Goal: Information Seeking & Learning: Learn about a topic

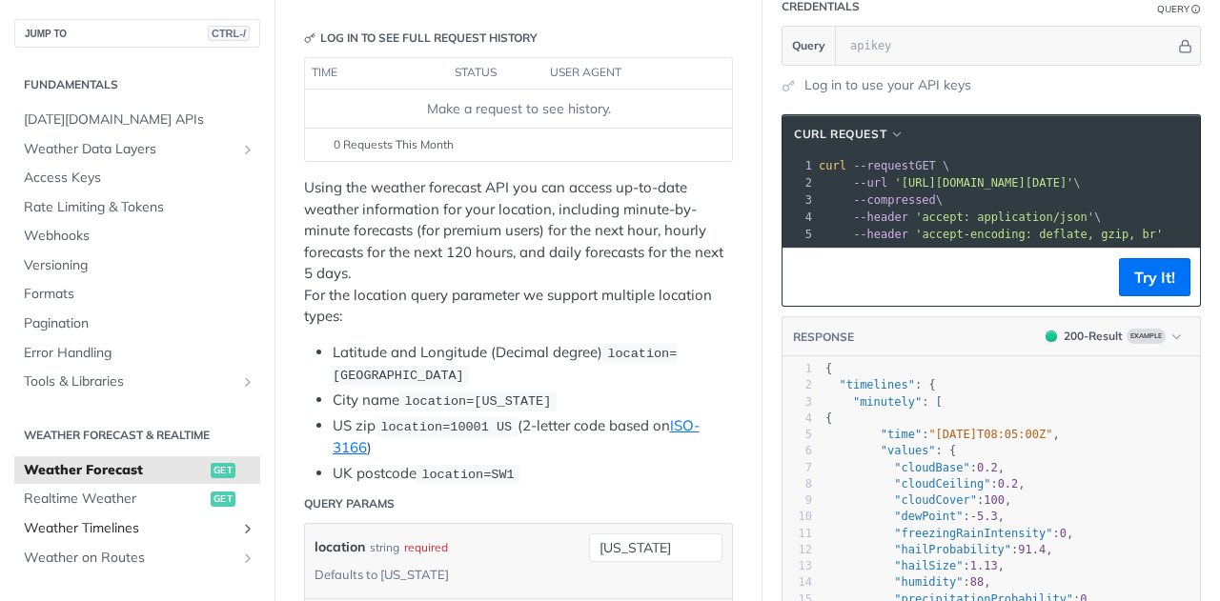
click at [141, 530] on span "Weather Timelines" at bounding box center [130, 528] width 212 height 19
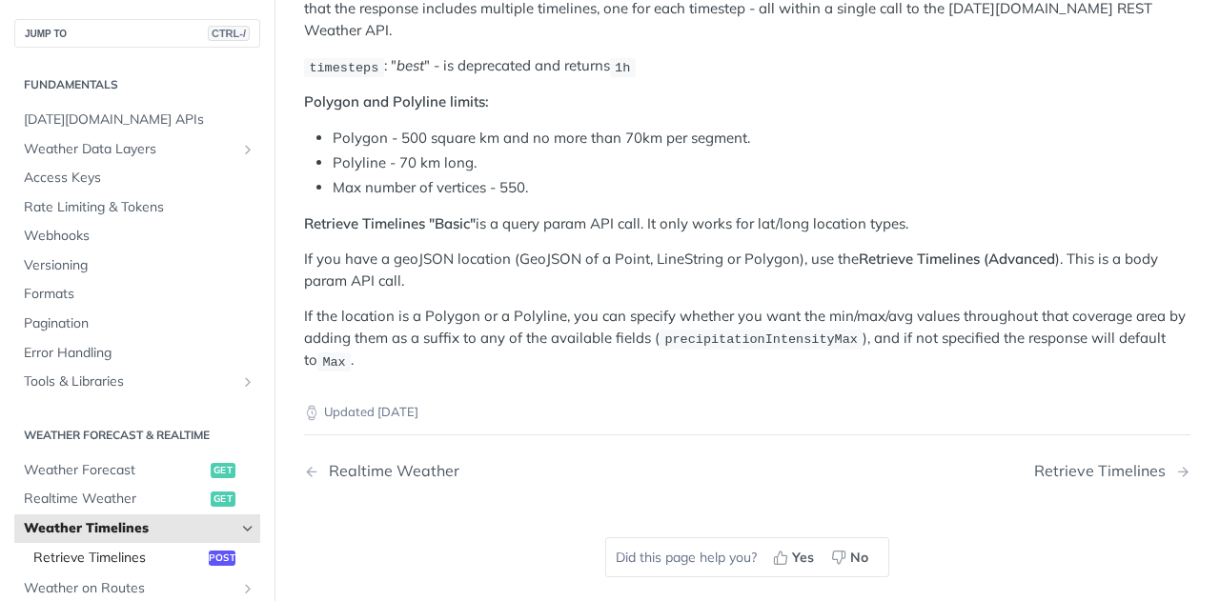
click at [137, 561] on span "Retrieve Timelines" at bounding box center [118, 558] width 171 height 19
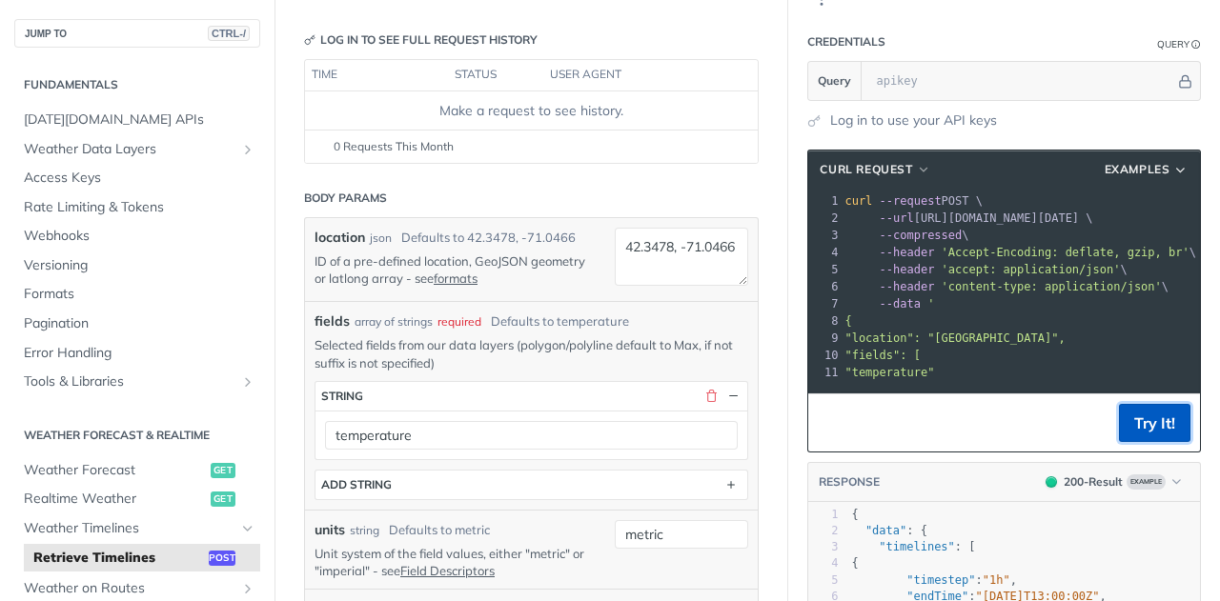
click at [1136, 442] on button "Try It!" at bounding box center [1154, 423] width 71 height 38
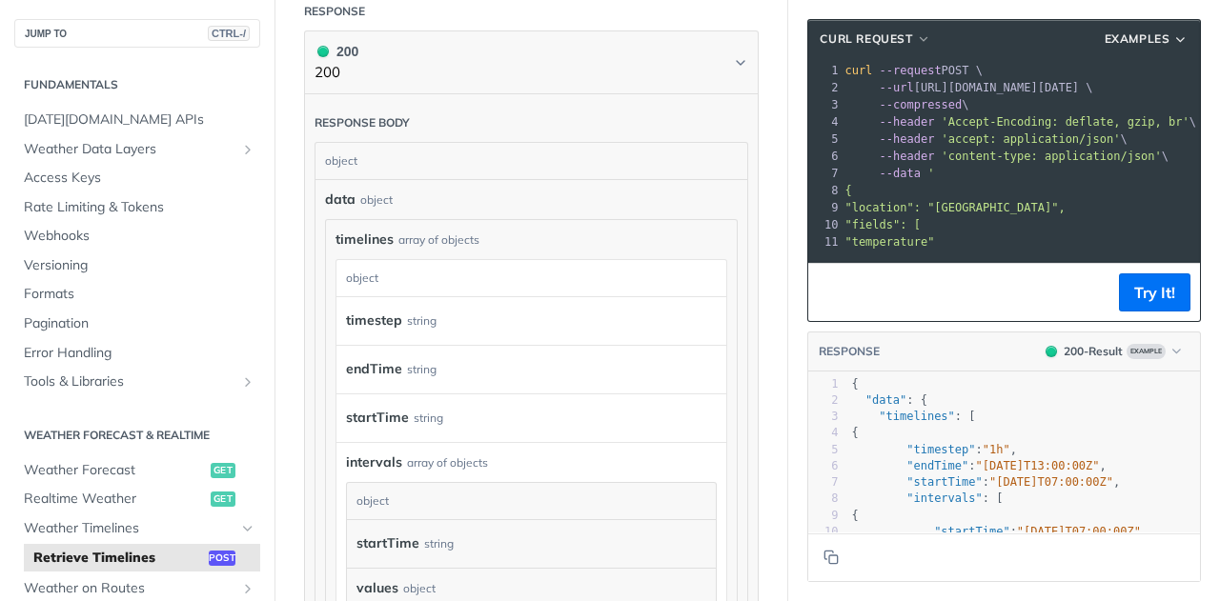
scroll to position [1826, 0]
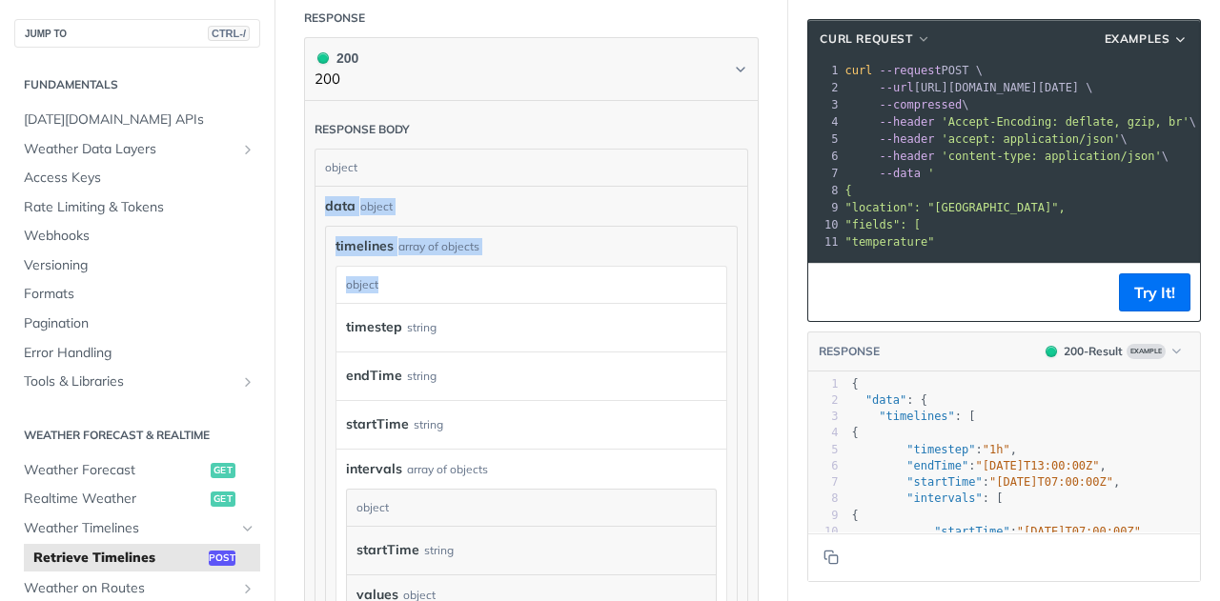
drag, startPoint x: 326, startPoint y: 188, endPoint x: 433, endPoint y: 276, distance: 138.7
click at [433, 276] on div "data object timelines array of objects timelines object timestep string endTime…" at bounding box center [531, 435] width 413 height 479
click at [429, 227] on div "timelines array of objects timelines object timestep string endTime string star…" at bounding box center [531, 451] width 411 height 448
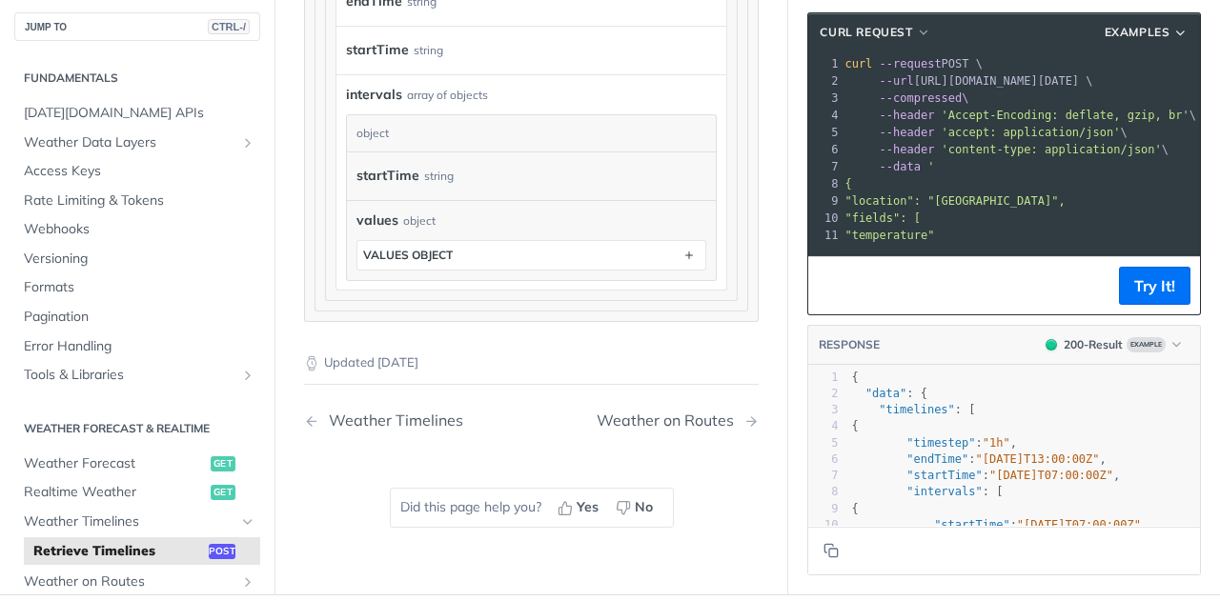
scroll to position [2204, 0]
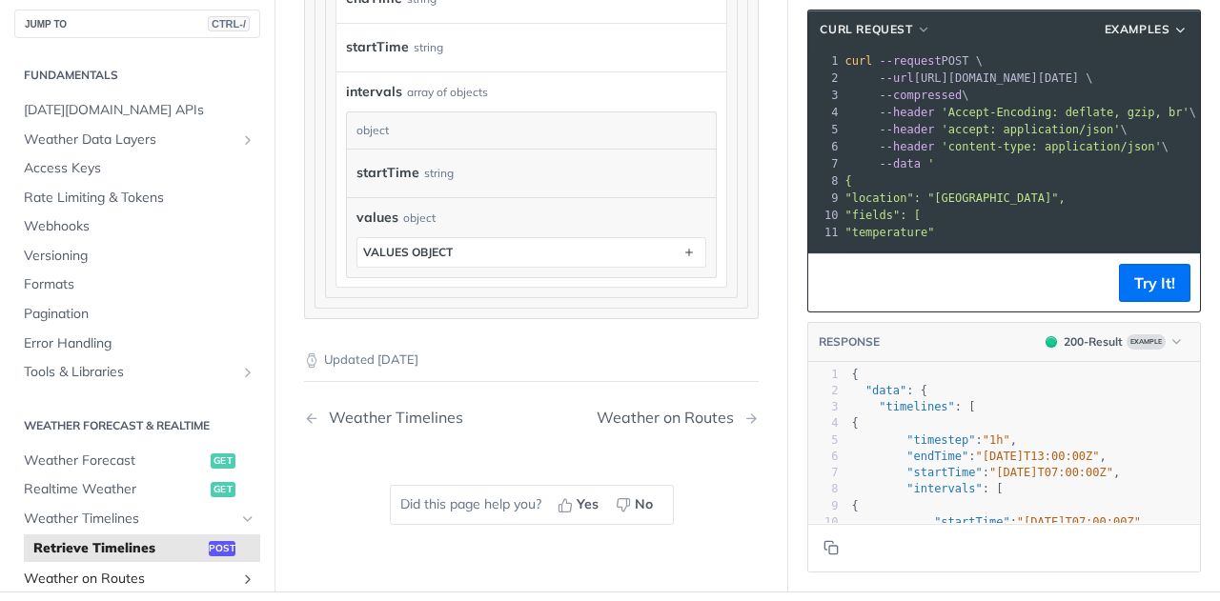
click at [137, 570] on span "Weather on Routes" at bounding box center [130, 579] width 212 height 19
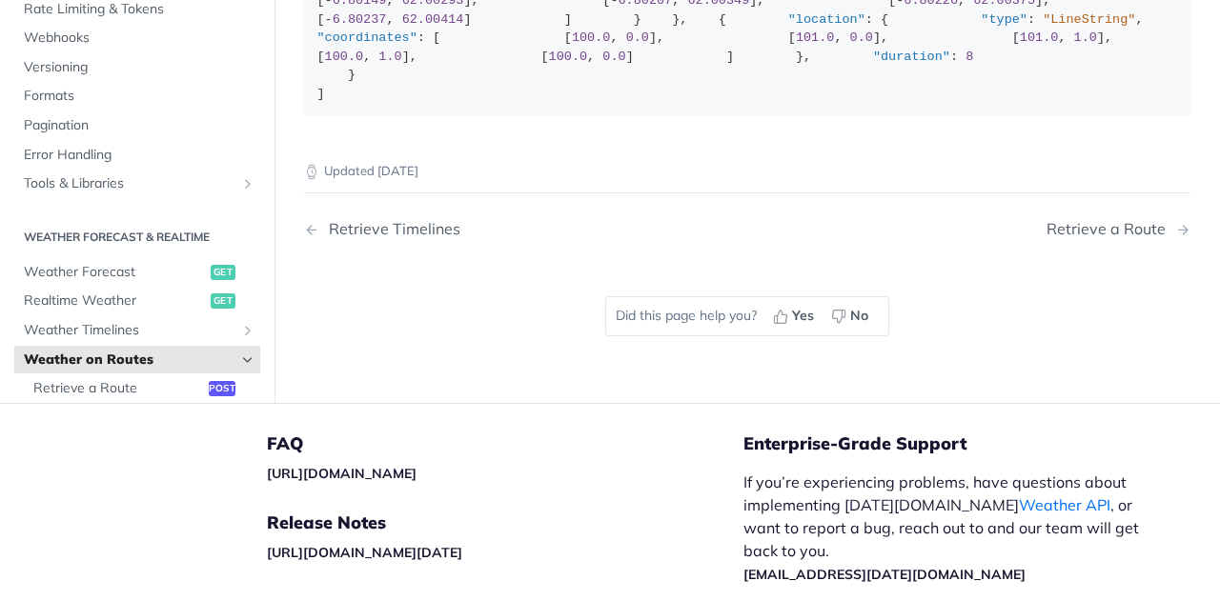
scroll to position [633, 0]
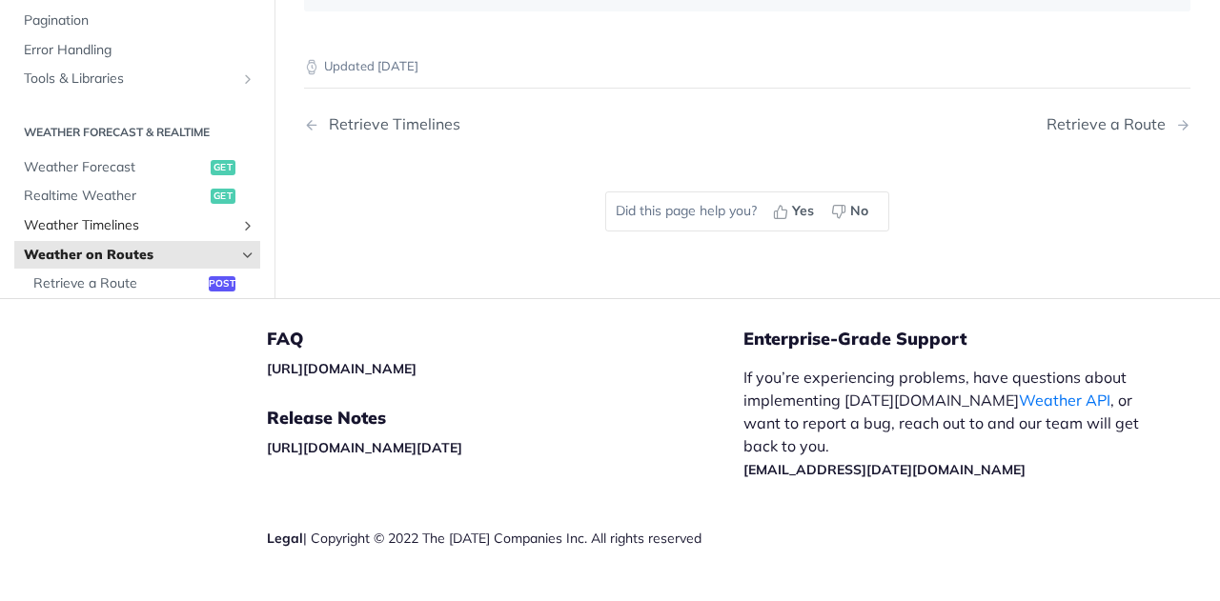
click at [118, 239] on link "Weather Timelines" at bounding box center [137, 225] width 246 height 29
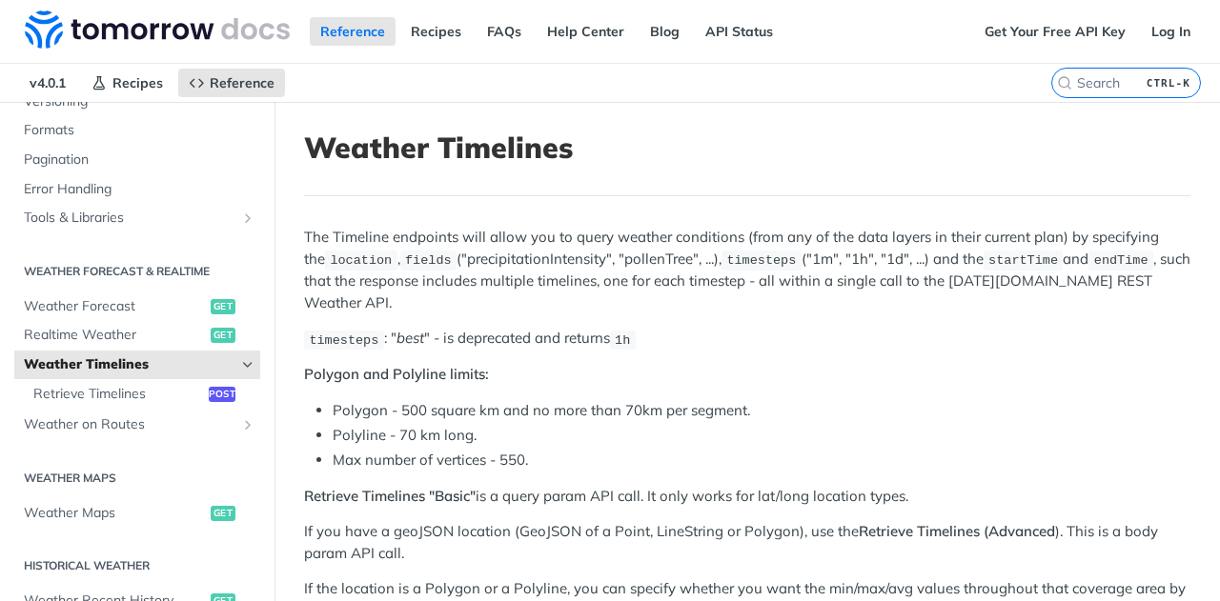
scroll to position [318, 0]
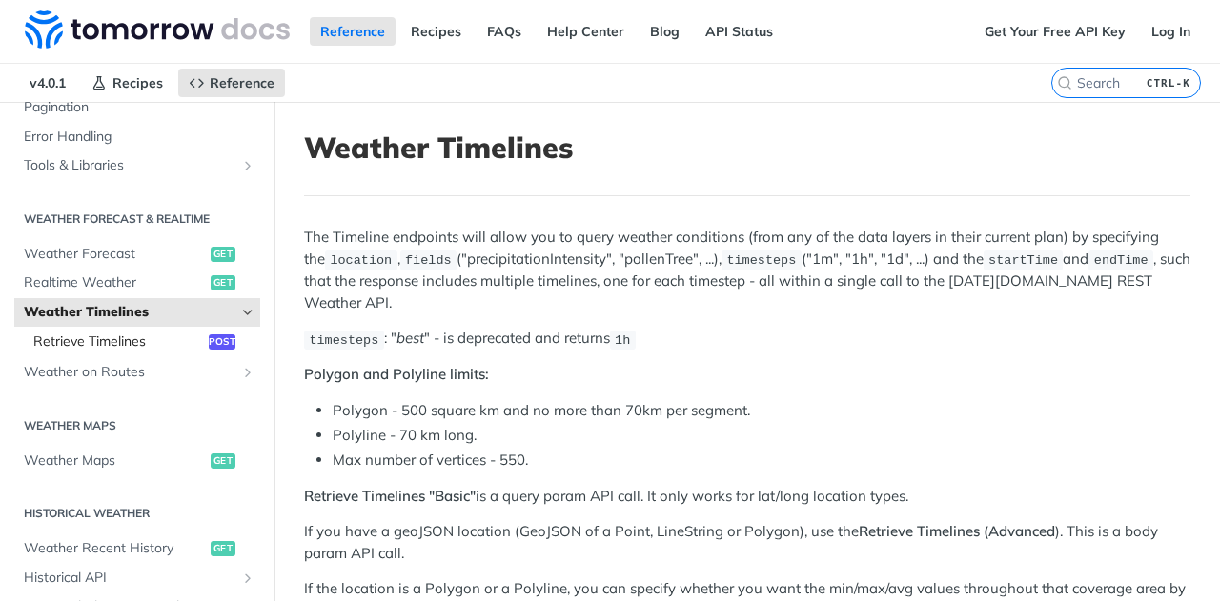
click at [107, 335] on span "Retrieve Timelines" at bounding box center [118, 342] width 171 height 19
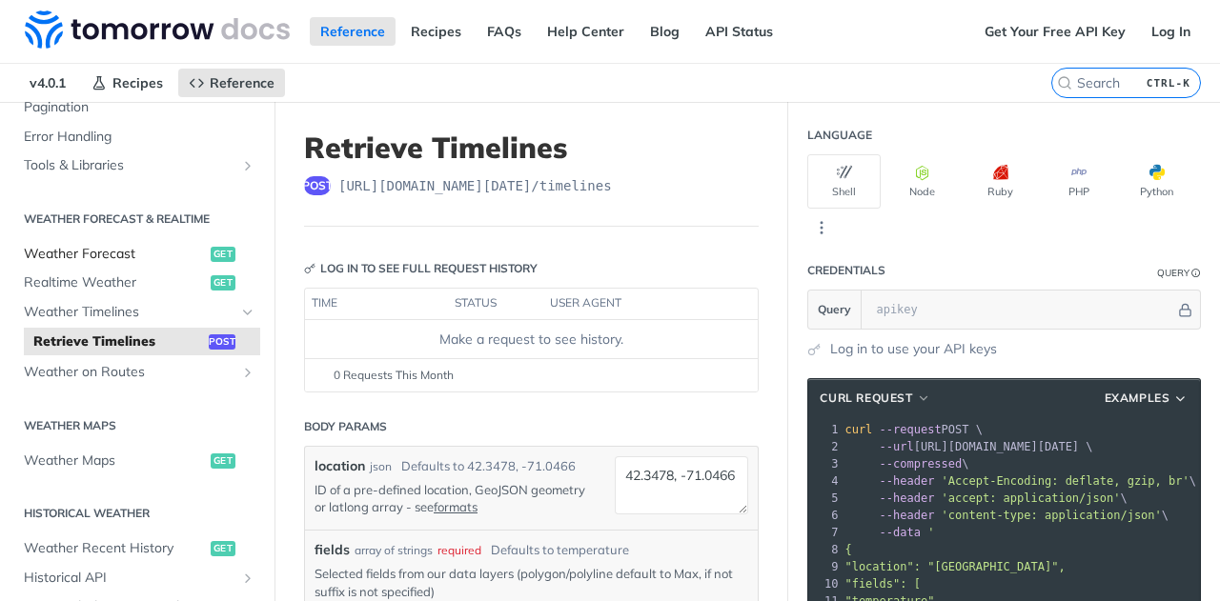
click at [117, 251] on span "Weather Forecast" at bounding box center [115, 254] width 182 height 19
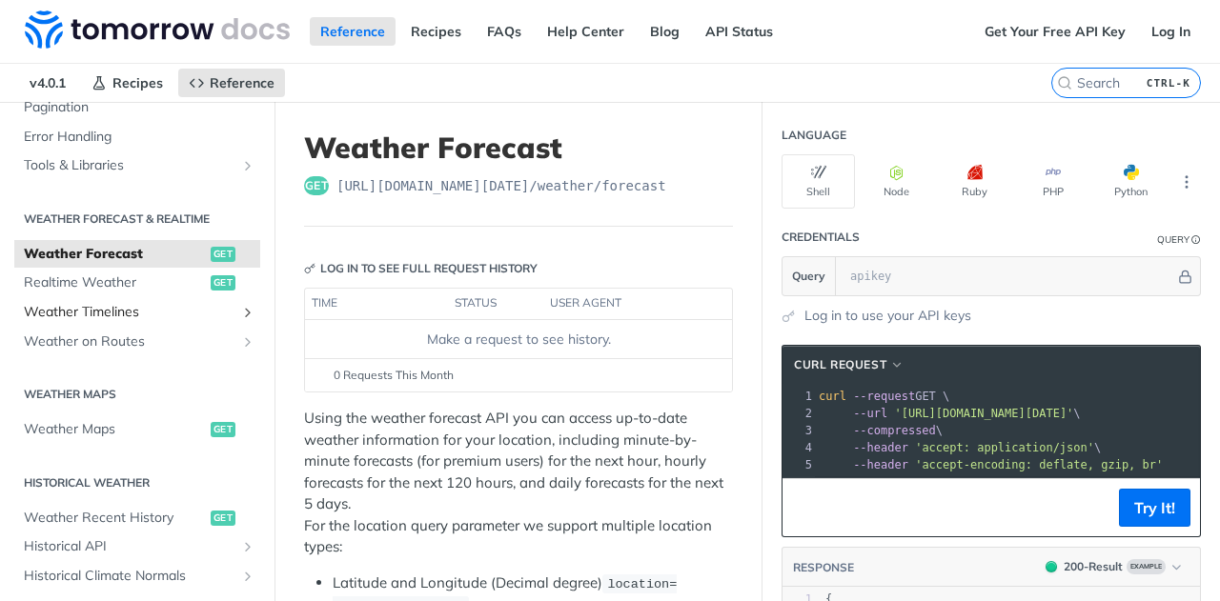
click at [126, 315] on span "Weather Timelines" at bounding box center [130, 312] width 212 height 19
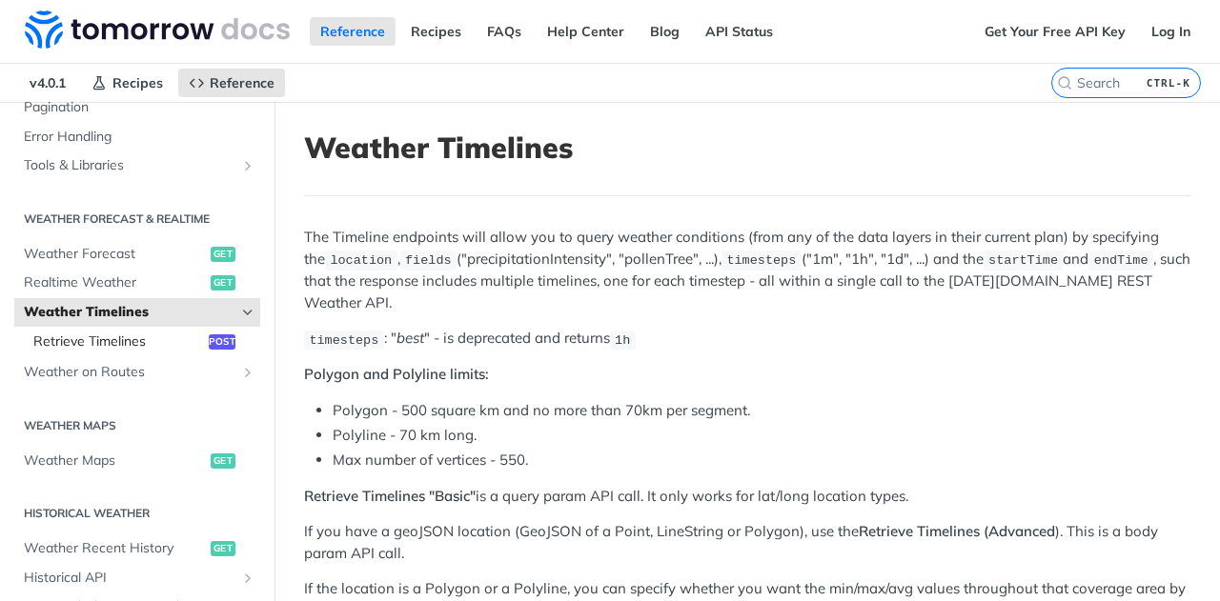
click at [114, 340] on span "Retrieve Timelines" at bounding box center [118, 342] width 171 height 19
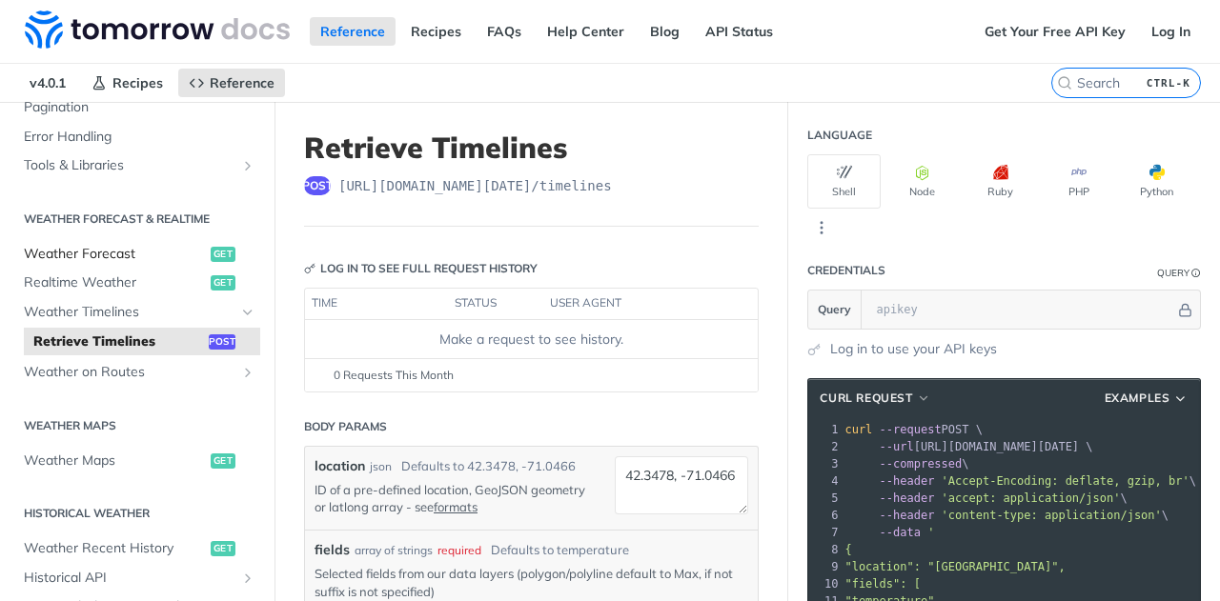
click at [125, 251] on span "Weather Forecast" at bounding box center [115, 254] width 182 height 19
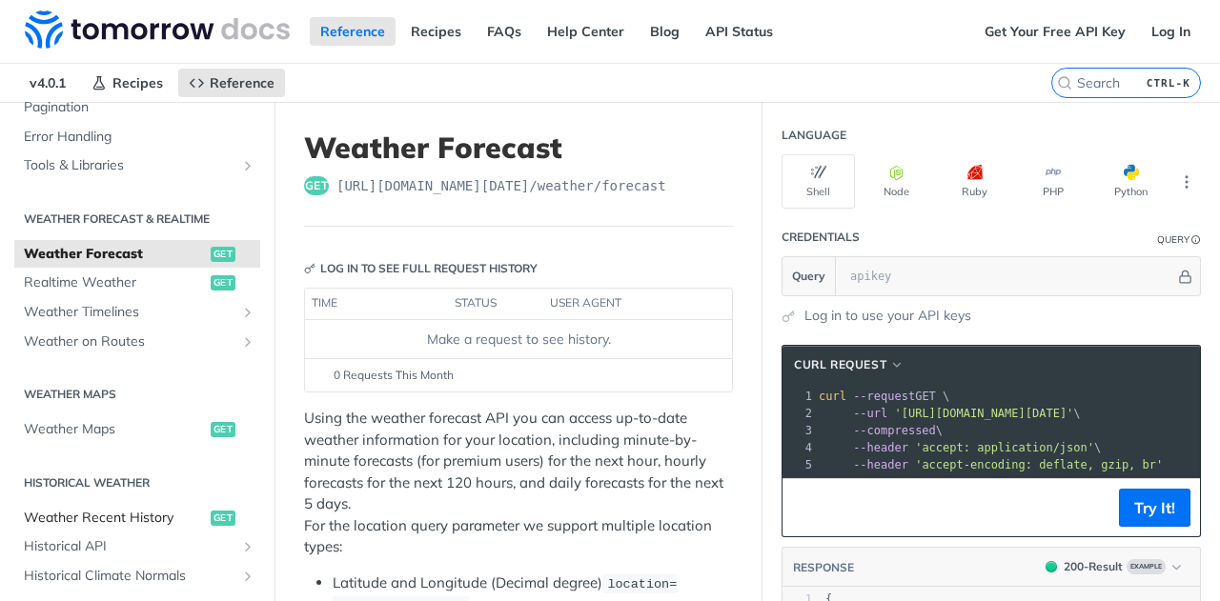
click at [109, 514] on span "Weather Recent History" at bounding box center [115, 518] width 182 height 19
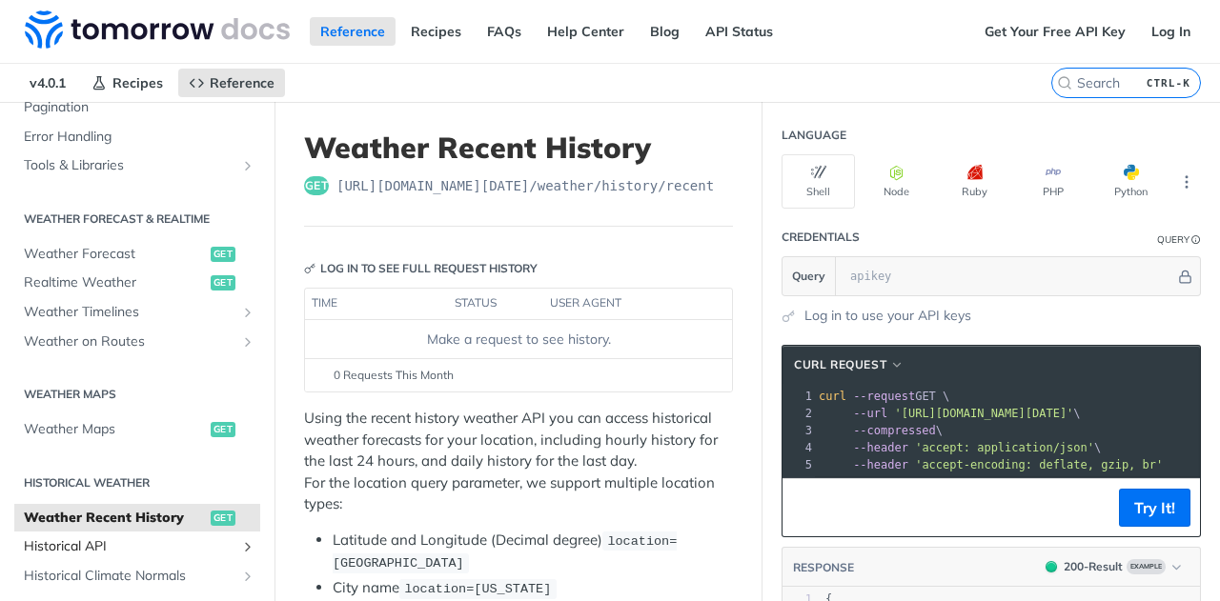
click at [109, 542] on span "Historical API" at bounding box center [130, 547] width 212 height 19
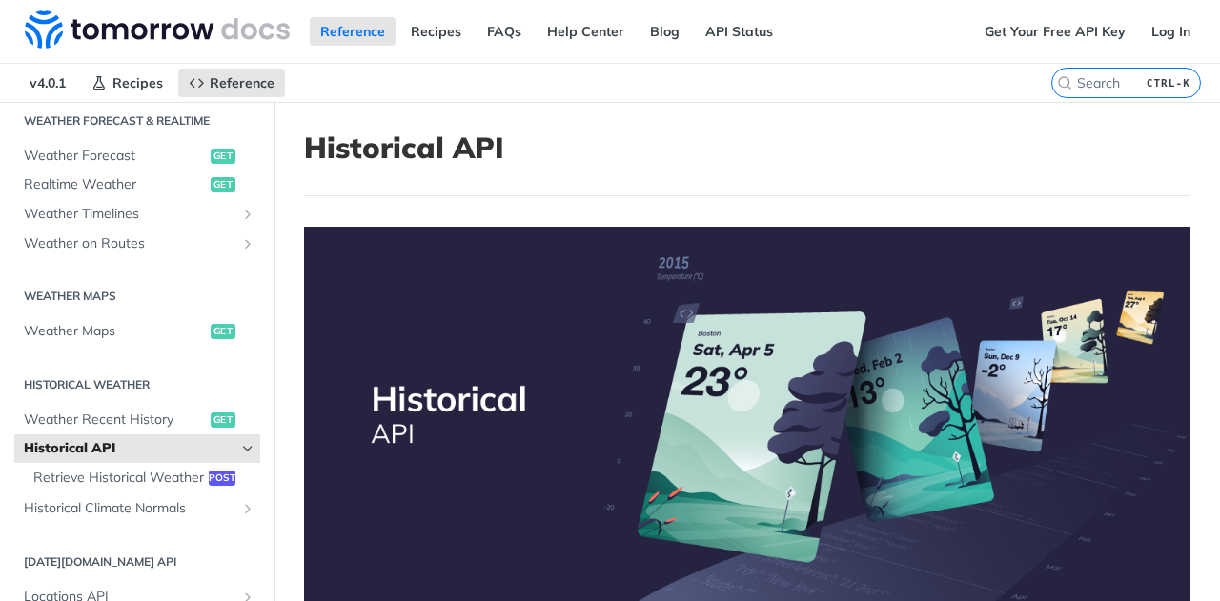
scroll to position [422, 0]
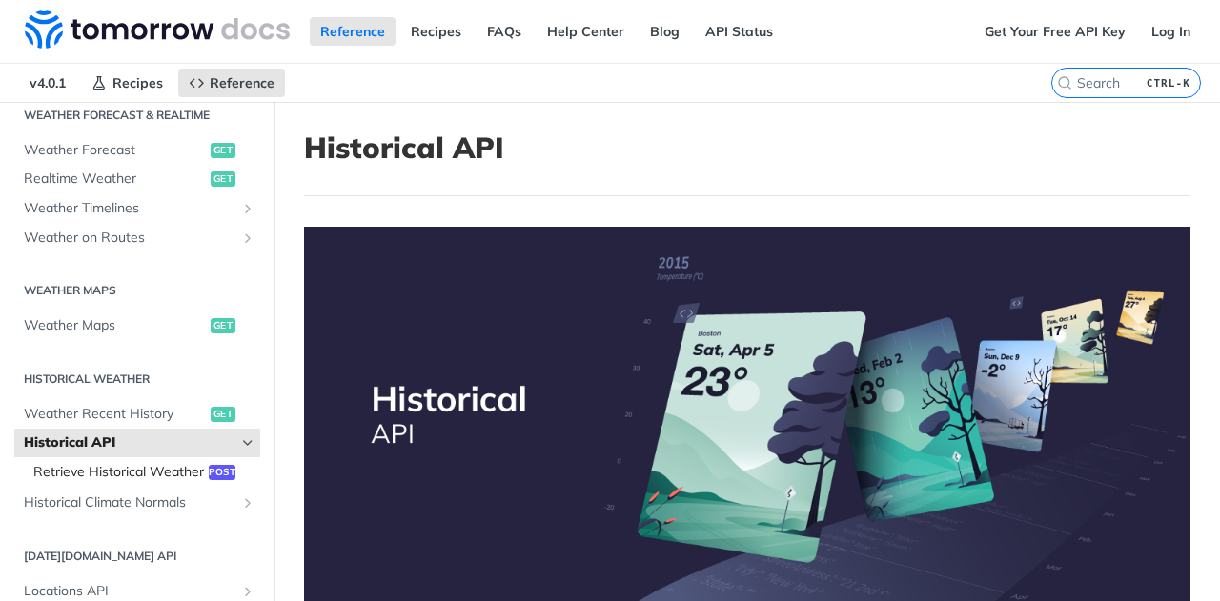
click at [57, 463] on span "Retrieve Historical Weather" at bounding box center [118, 472] width 171 height 19
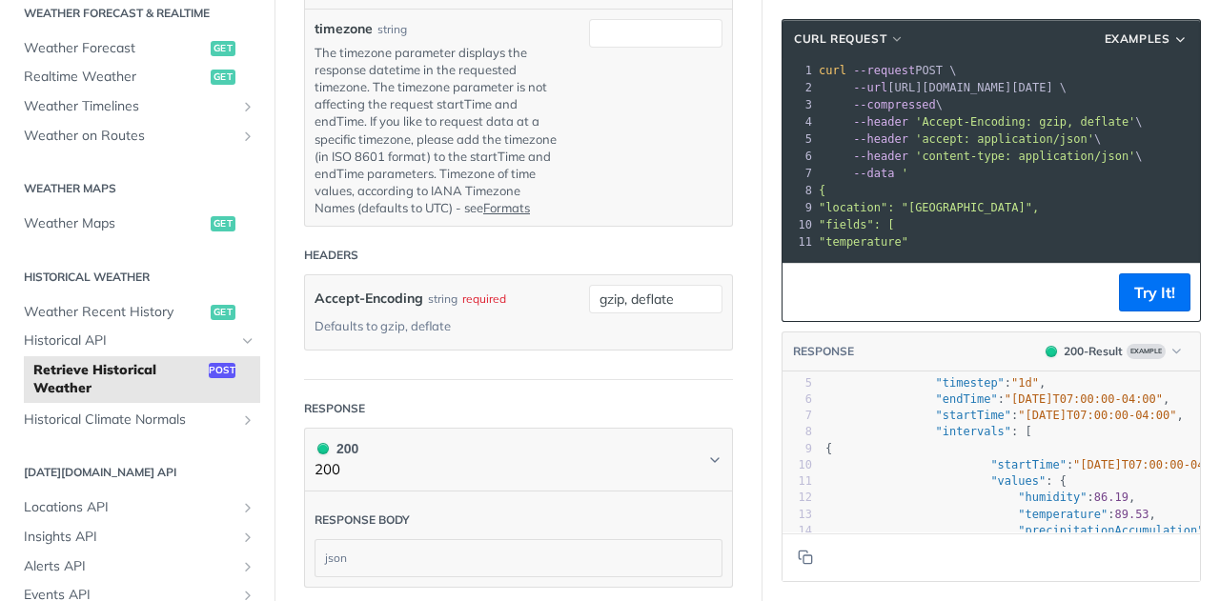
scroll to position [74, 0]
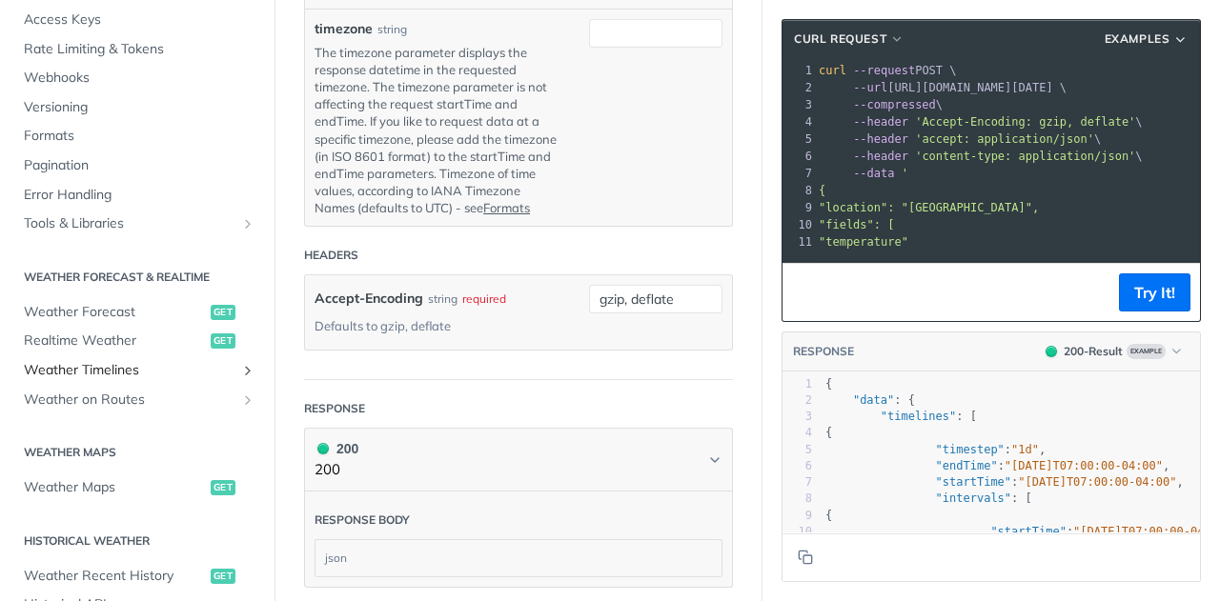
click at [89, 383] on link "Weather Timelines" at bounding box center [137, 370] width 246 height 29
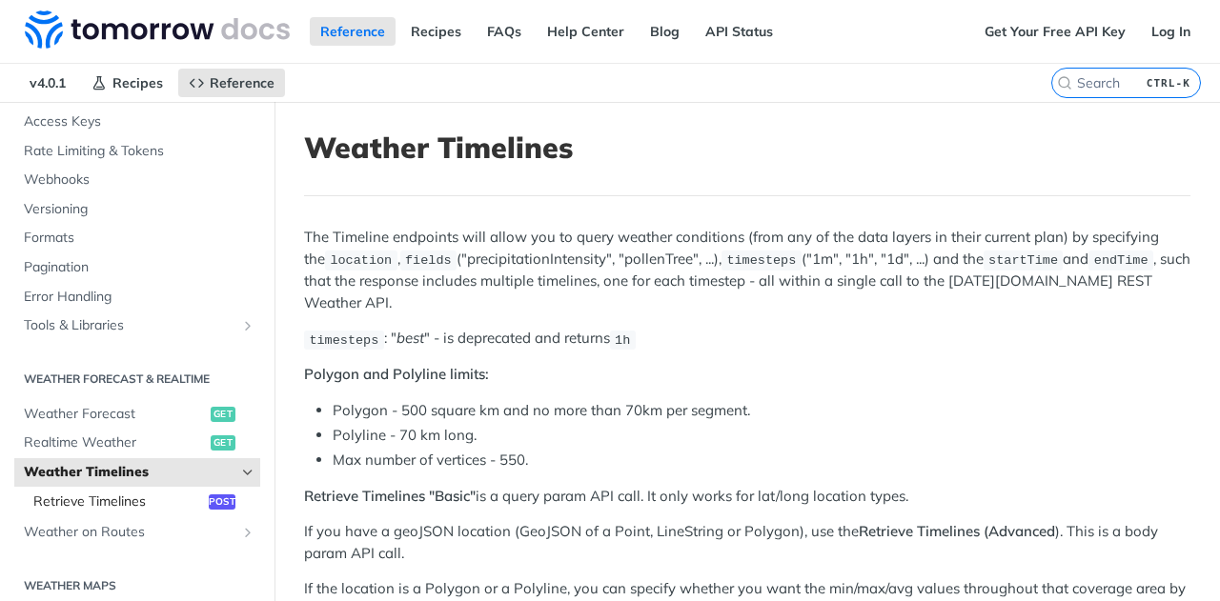
click at [144, 488] on link "Retrieve Timelines post" at bounding box center [142, 502] width 236 height 29
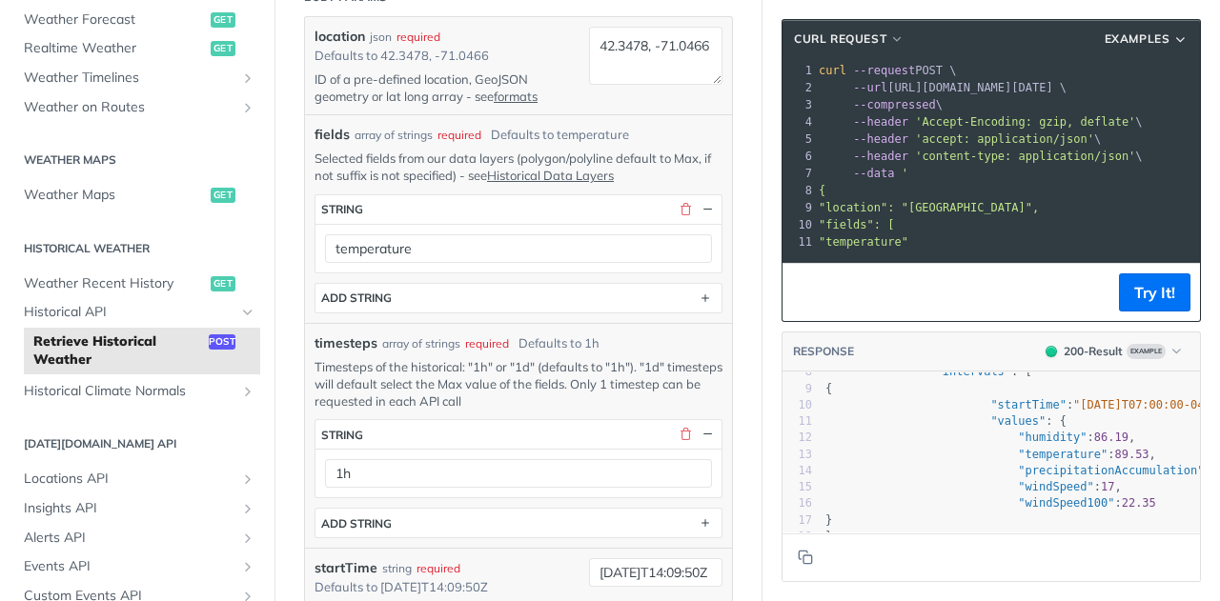
scroll to position [147, 0]
